Goal: Share content: Share content

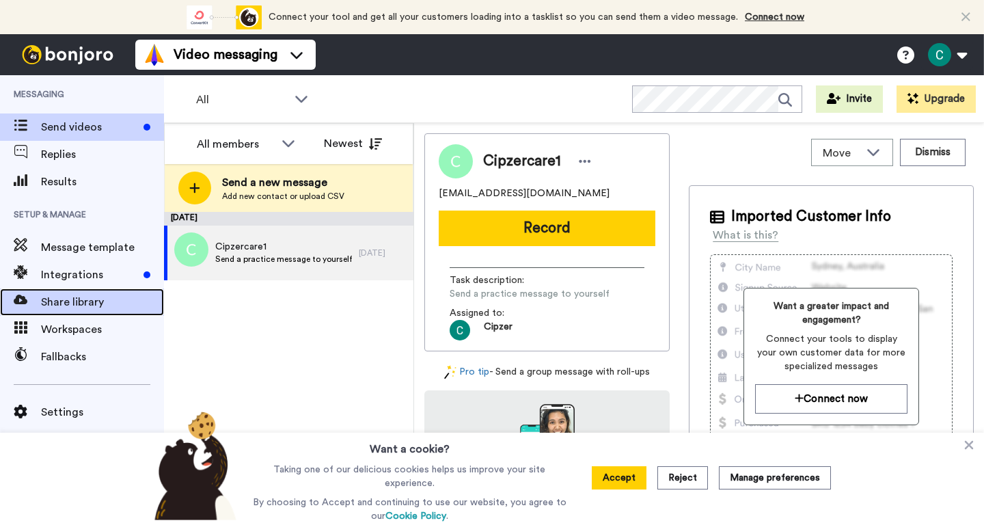
click at [83, 297] on span "Share library" at bounding box center [102, 302] width 123 height 16
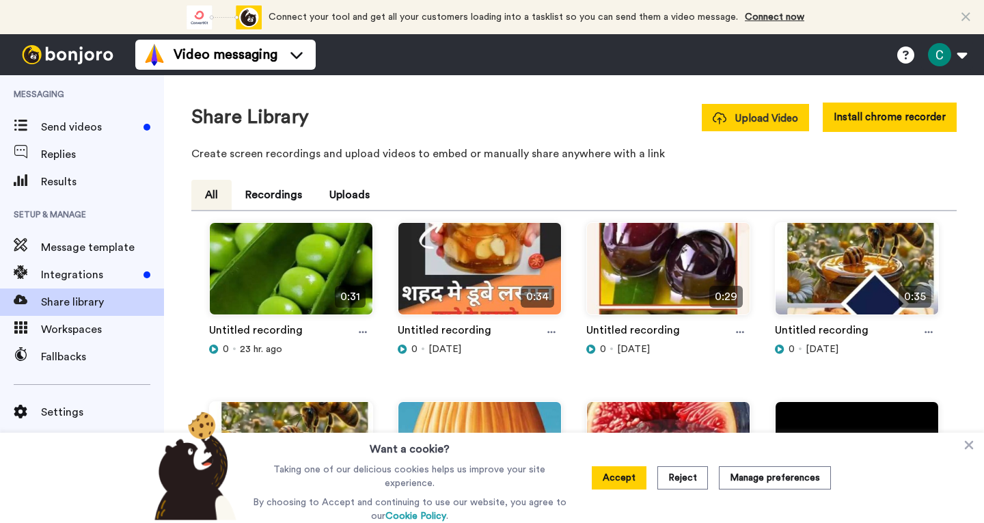
click at [744, 119] on span "Upload Video" at bounding box center [755, 118] width 85 height 14
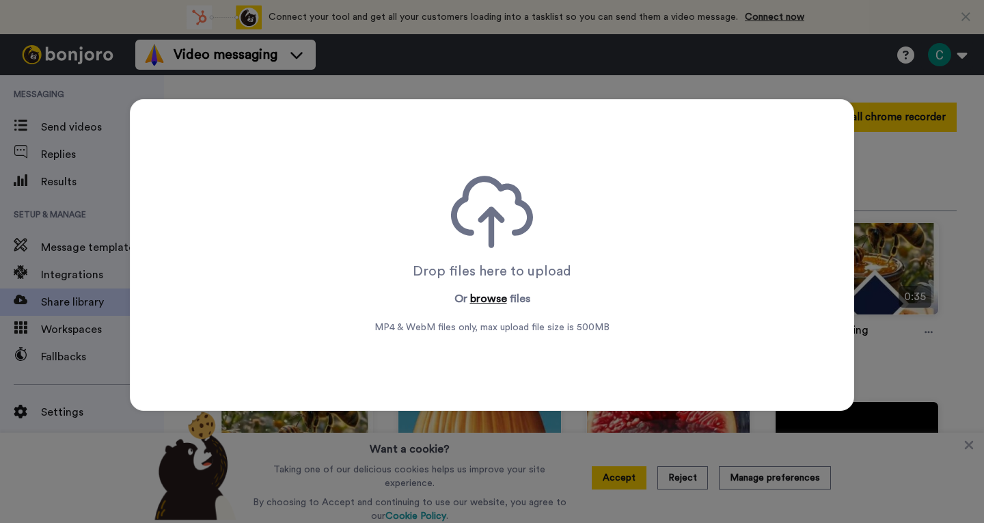
click at [491, 298] on button "browse" at bounding box center [488, 299] width 37 height 16
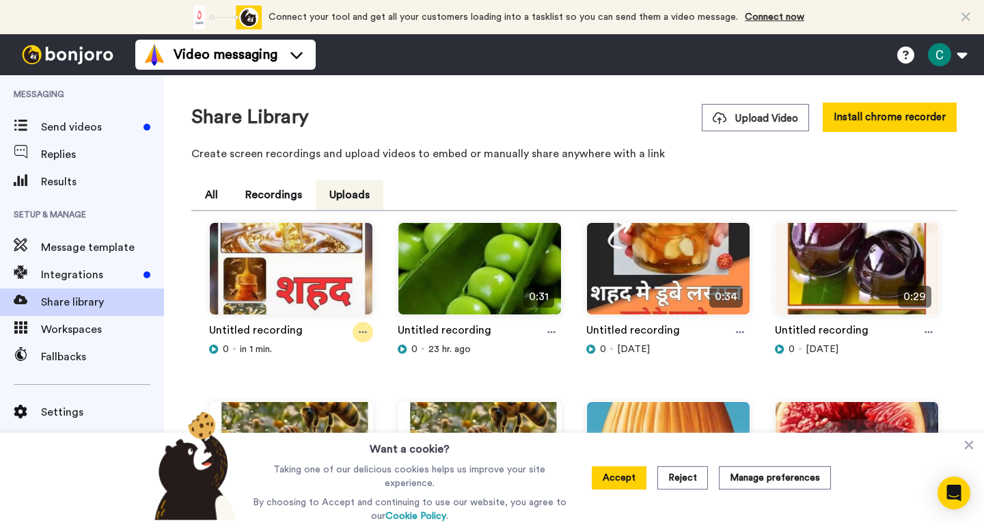
click at [360, 332] on icon at bounding box center [363, 332] width 8 height 10
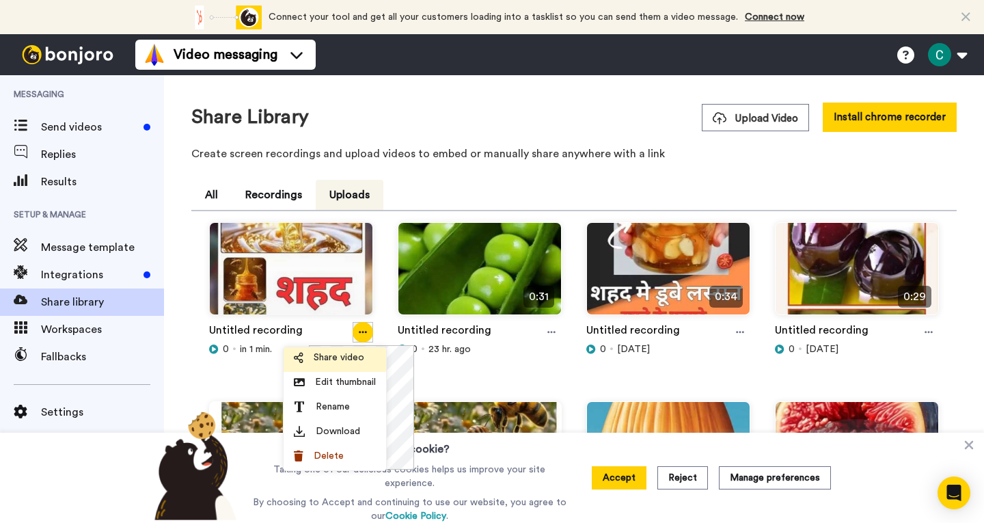
click at [353, 361] on span "Share video" at bounding box center [339, 358] width 51 height 14
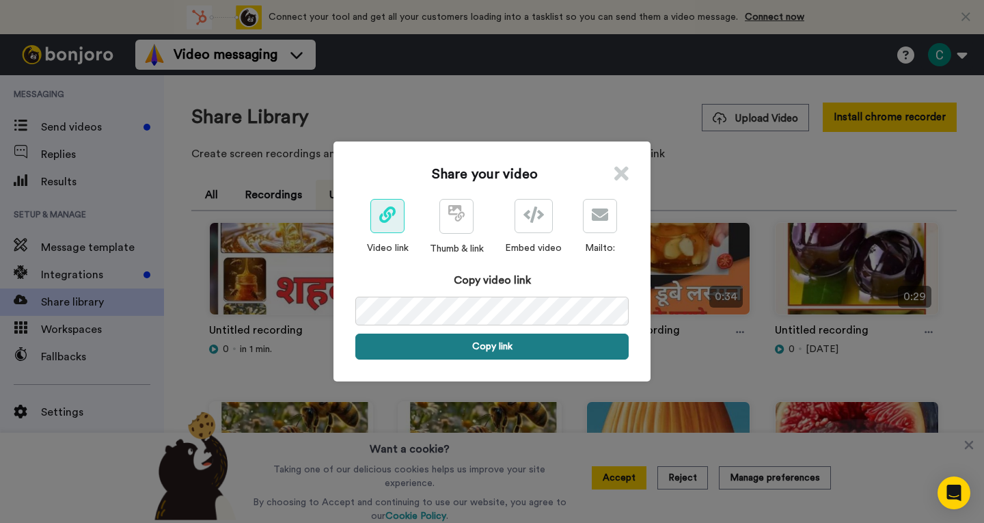
click at [502, 341] on button "Copy link" at bounding box center [491, 347] width 273 height 26
